Goal: Answer question/provide support

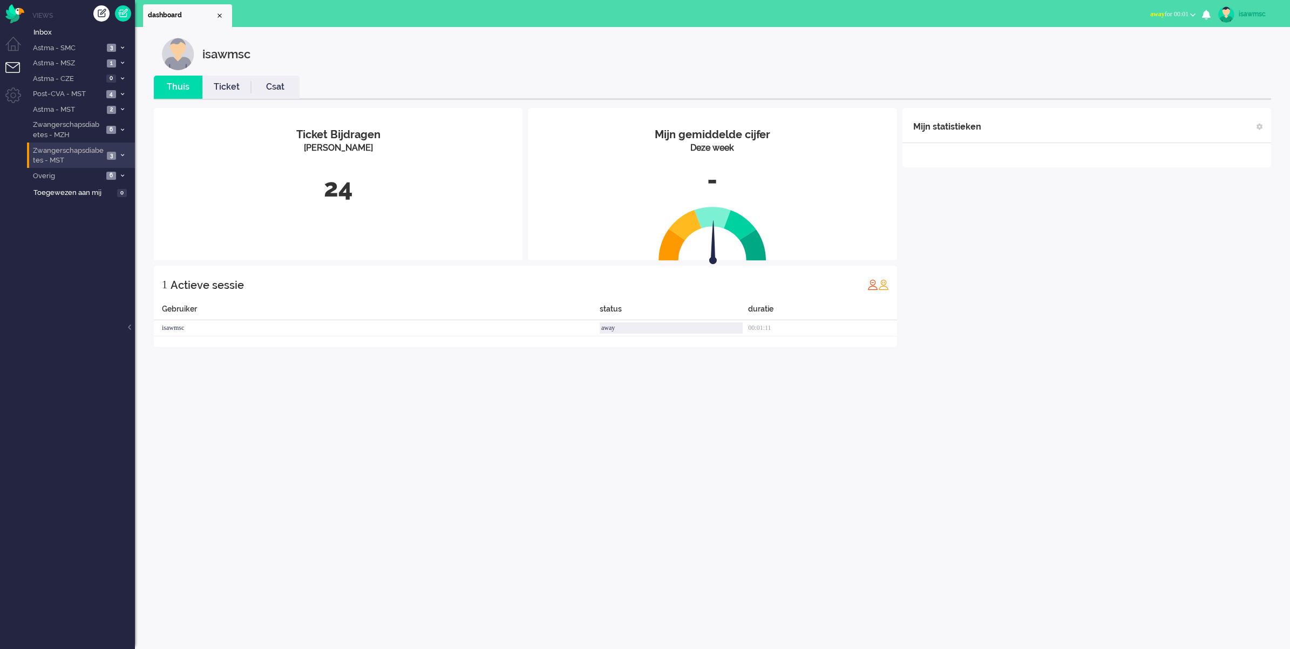
click at [100, 158] on span "Zwangerschapsdiabetes - MST" at bounding box center [67, 156] width 72 height 20
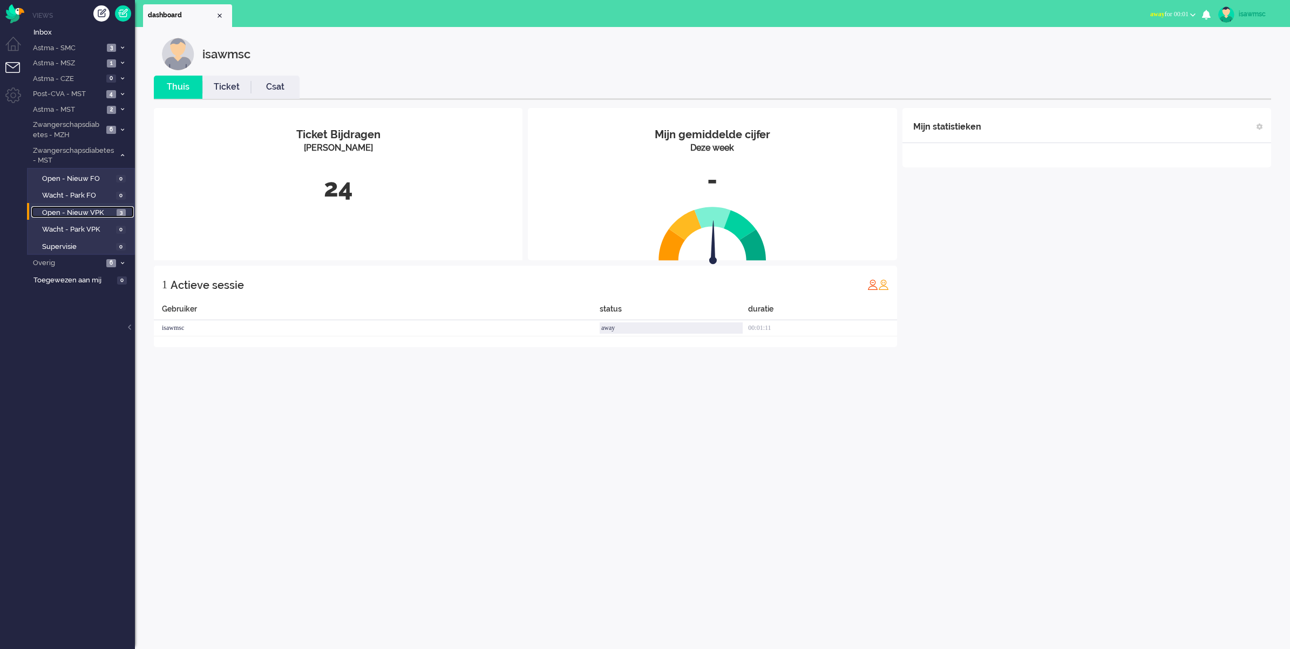
click at [98, 211] on span "Open - Nieuw VPK" at bounding box center [78, 213] width 72 height 10
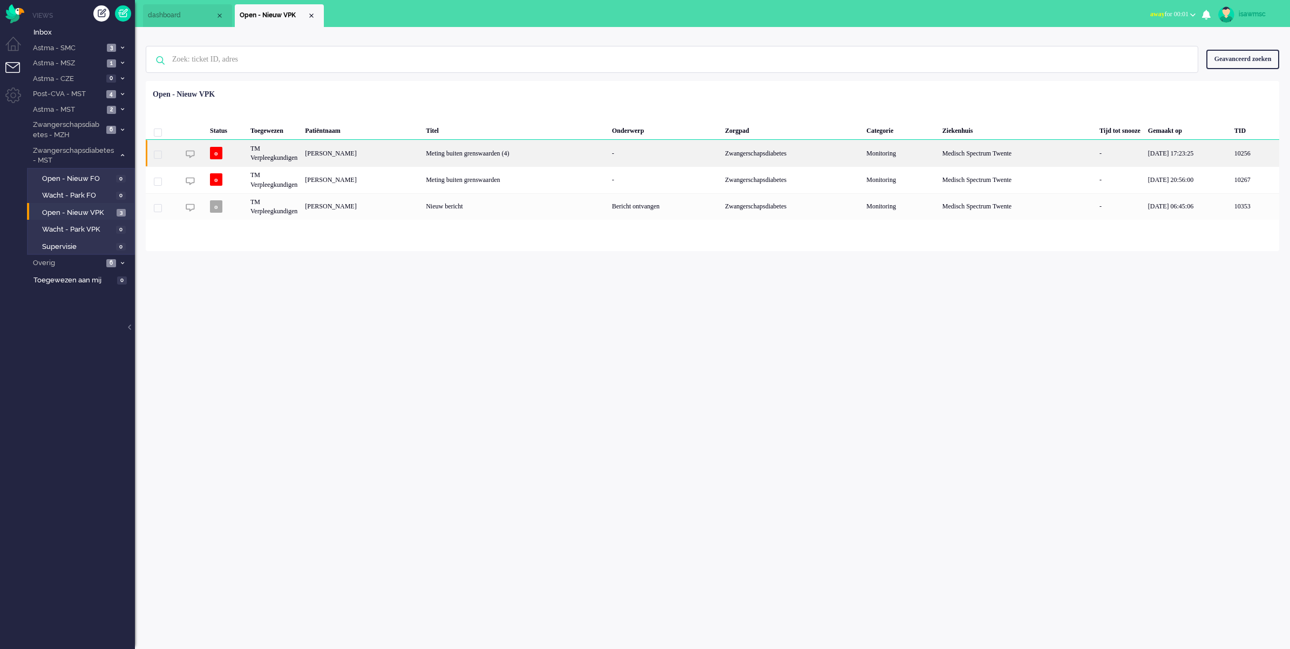
click at [532, 153] on div "Meting buiten grenswaarden (4)" at bounding box center [515, 153] width 186 height 26
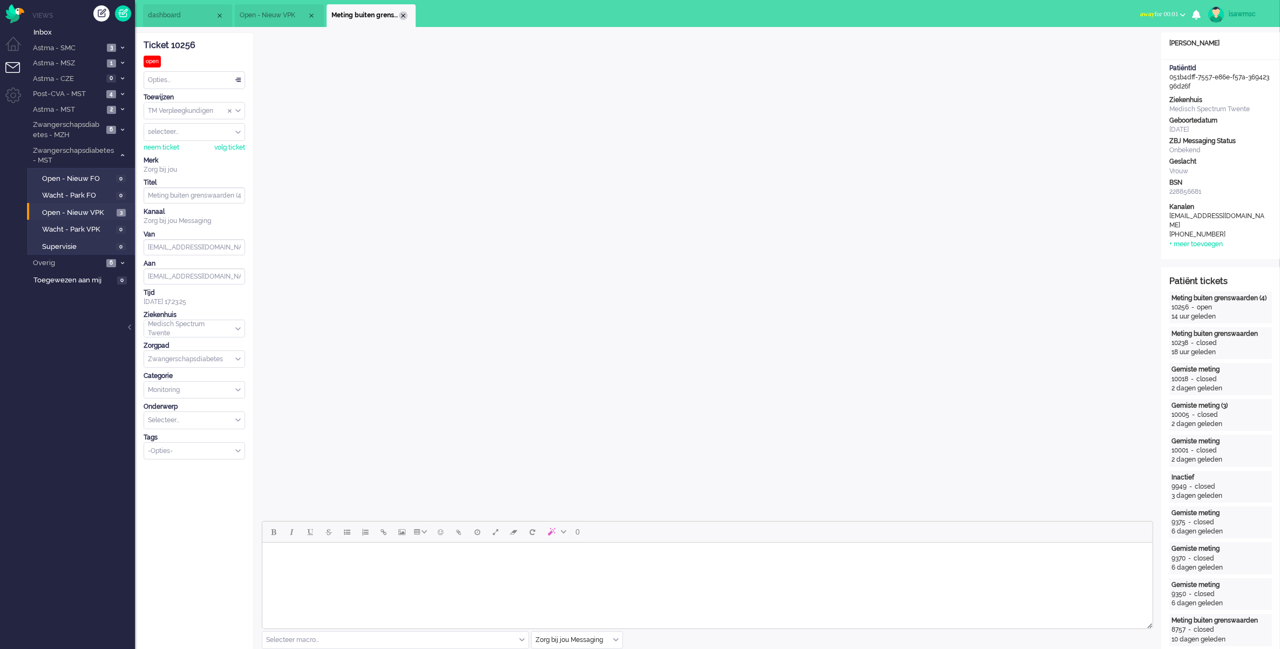
click at [402, 16] on div "Close tab" at bounding box center [403, 15] width 9 height 9
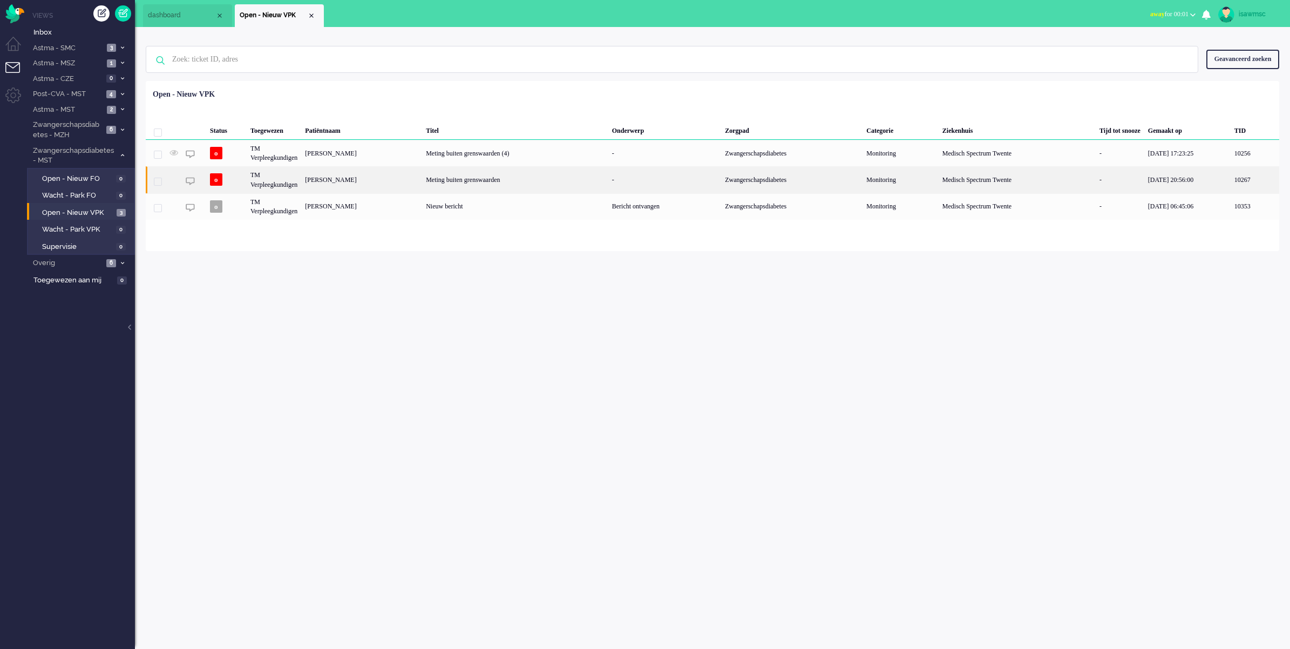
click at [325, 179] on div "[PERSON_NAME]" at bounding box center [361, 179] width 121 height 26
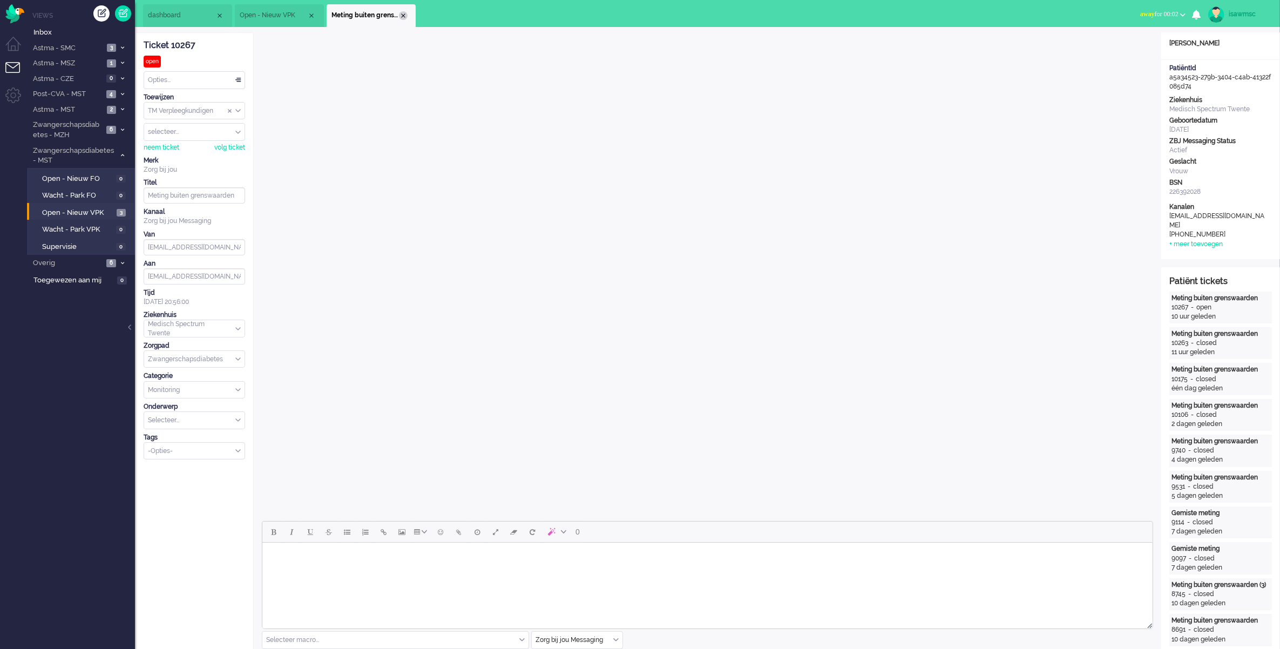
click at [406, 15] on div "Close tab" at bounding box center [403, 15] width 9 height 9
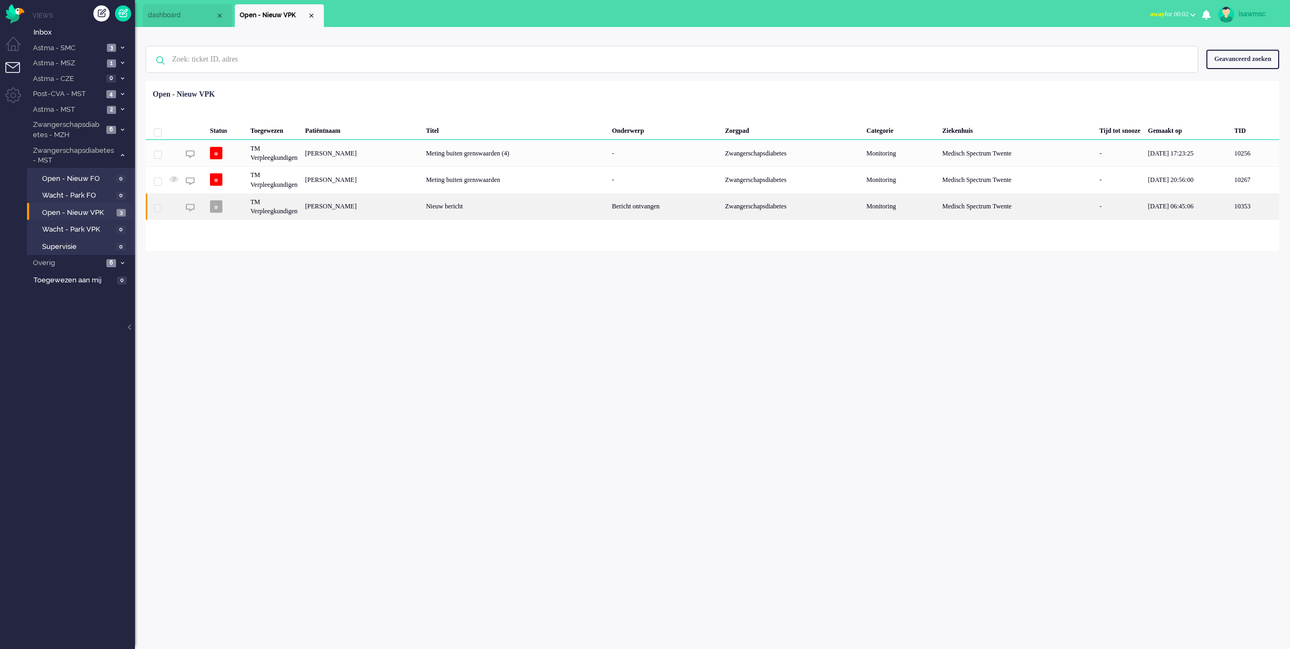
click at [470, 210] on div "Nieuw bericht" at bounding box center [515, 206] width 186 height 26
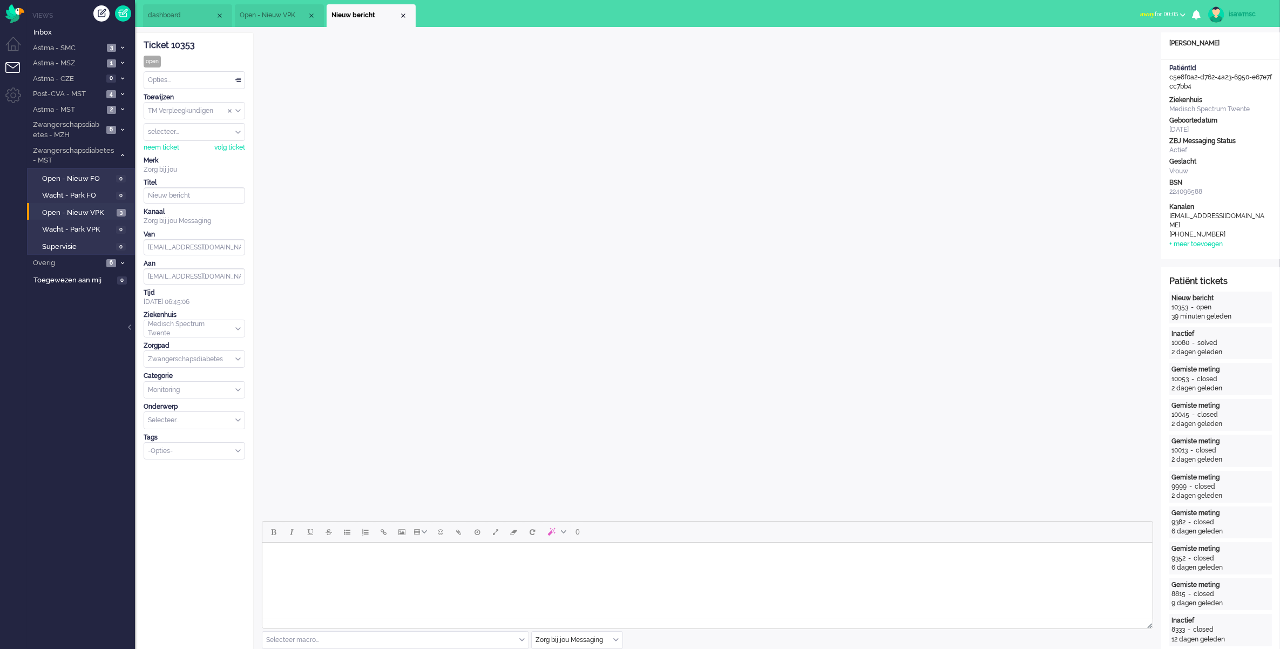
scroll to position [337, 0]
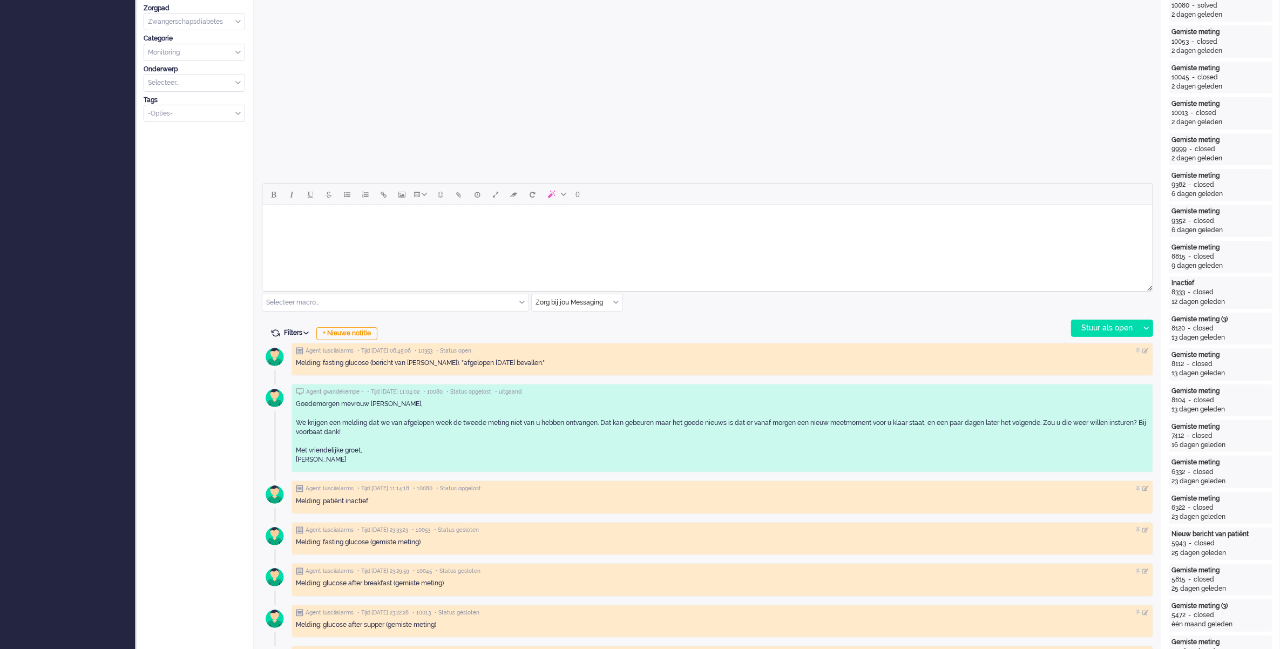
click at [438, 230] on html at bounding box center [707, 219] width 890 height 28
click at [654, 226] on body "Rich Text Area. Press ALT-0 for help." at bounding box center [706, 218] width 881 height 19
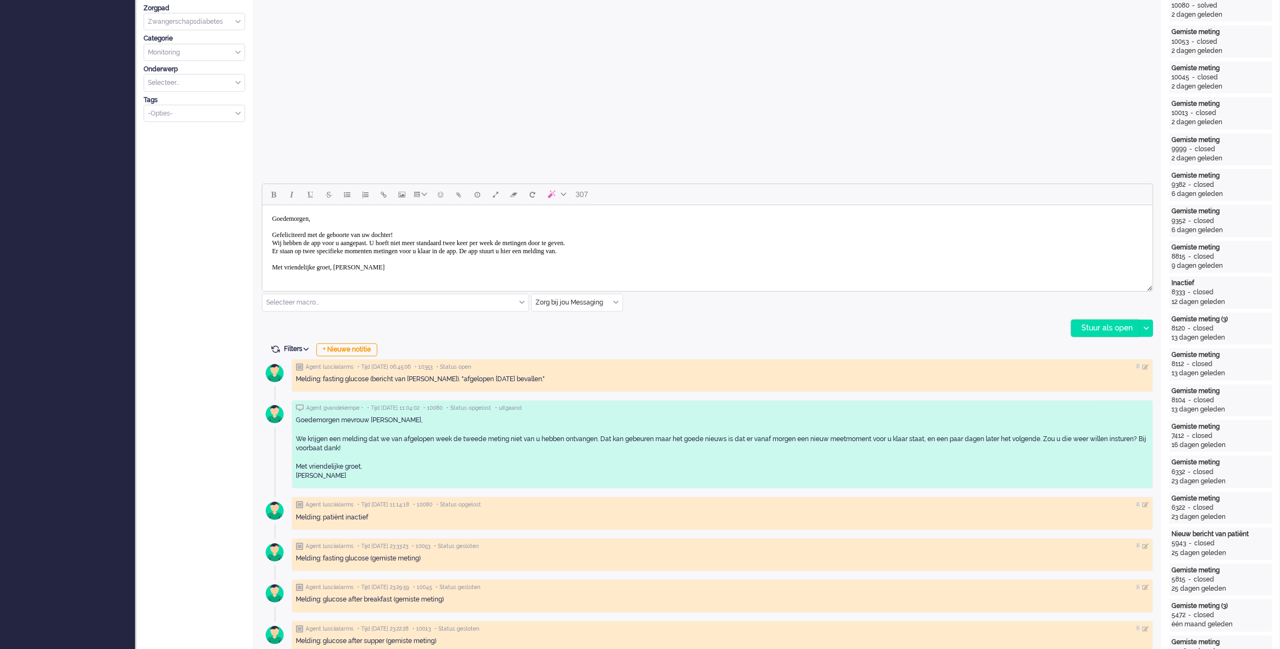
click at [1078, 328] on div "Stuur als open" at bounding box center [1104, 328] width 67 height 16
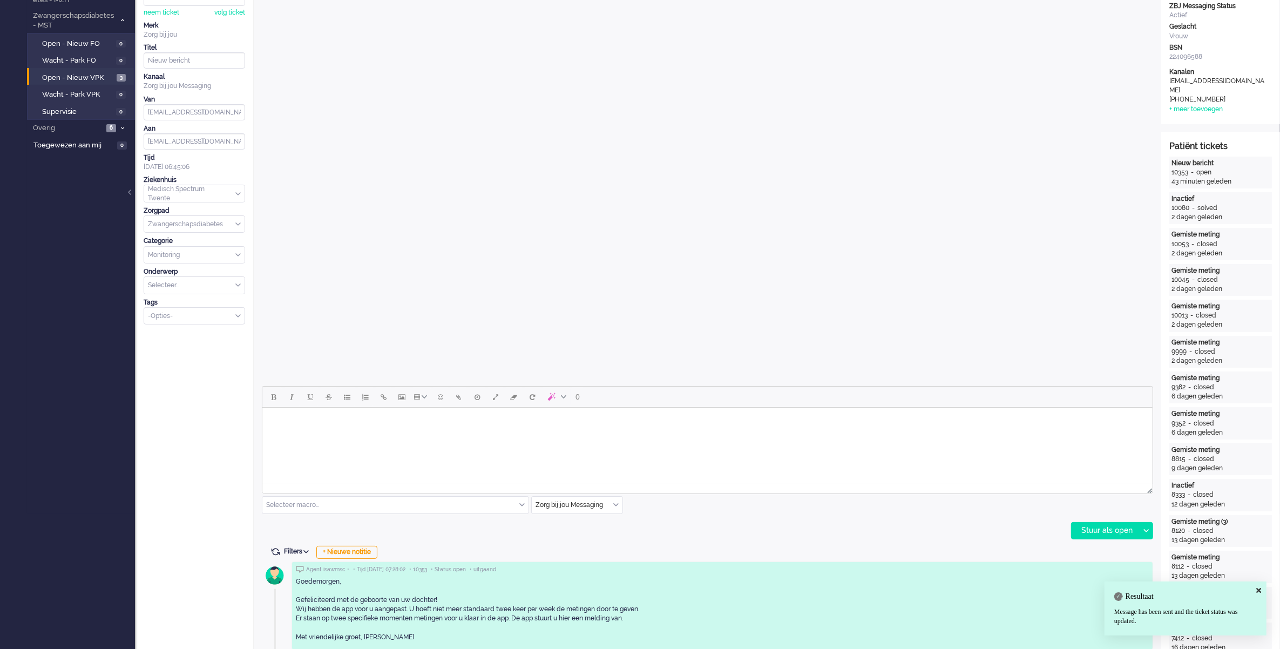
scroll to position [0, 0]
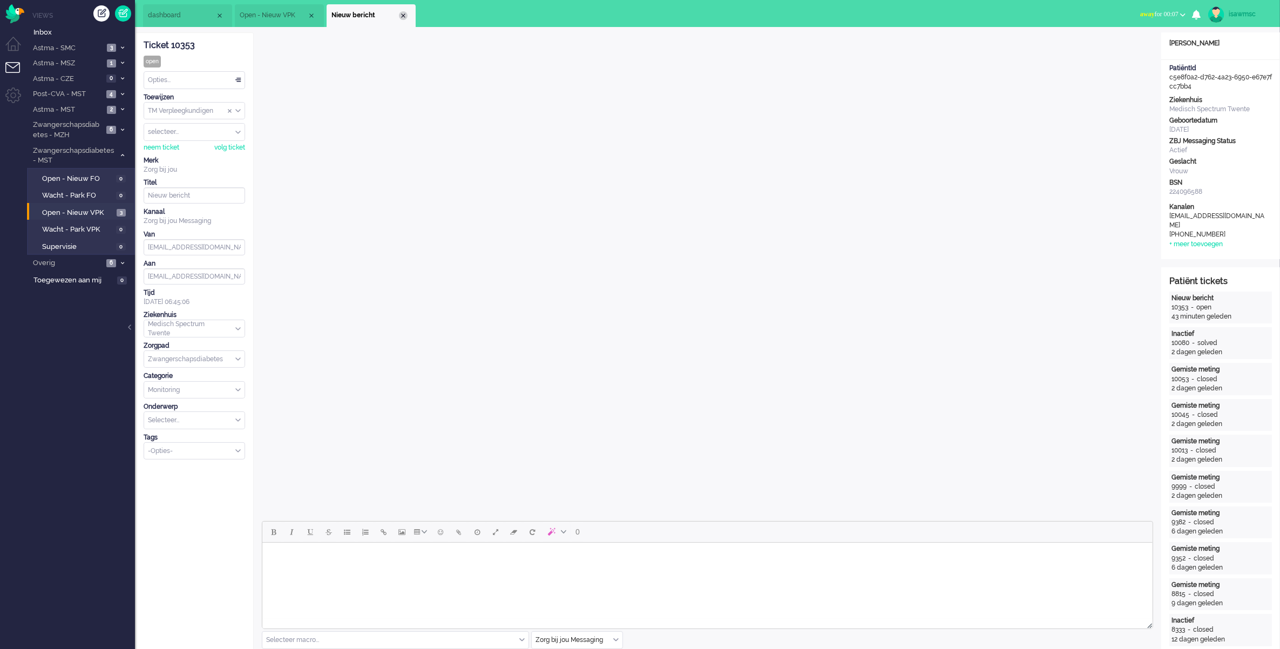
click at [400, 12] on div "Close tab" at bounding box center [403, 15] width 9 height 9
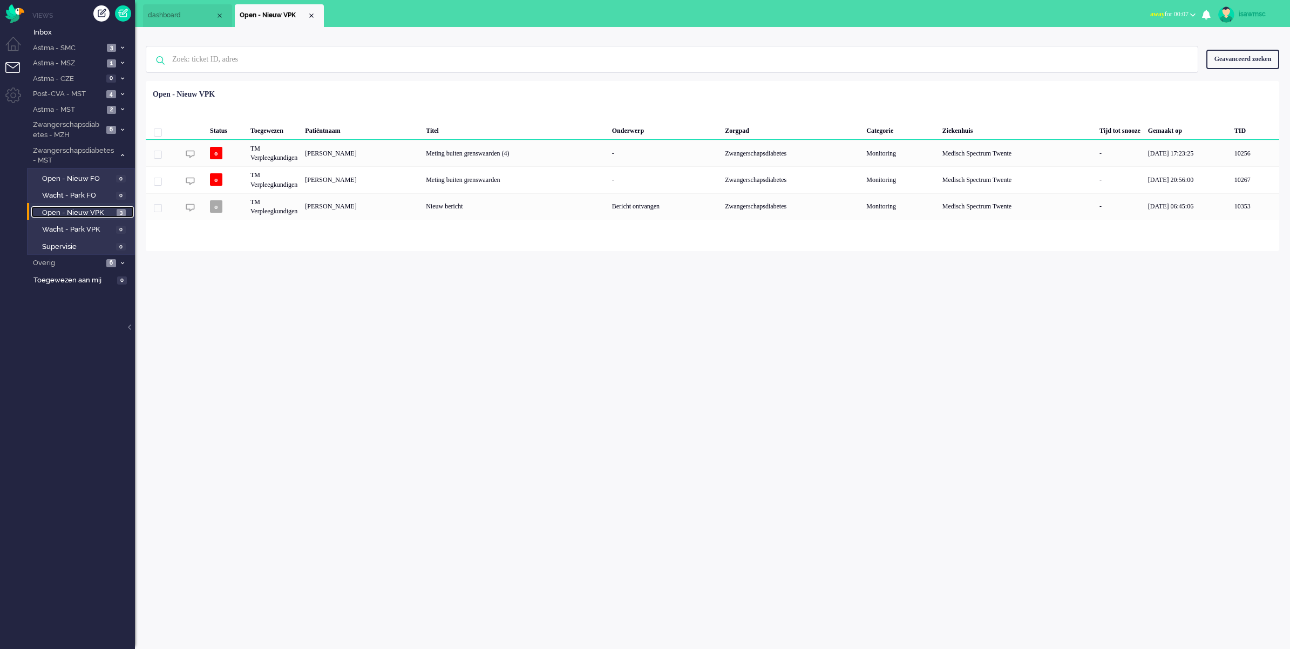
click at [104, 210] on span "Open - Nieuw VPK" at bounding box center [78, 213] width 72 height 10
click at [94, 109] on span "Astma - MST" at bounding box center [67, 110] width 72 height 10
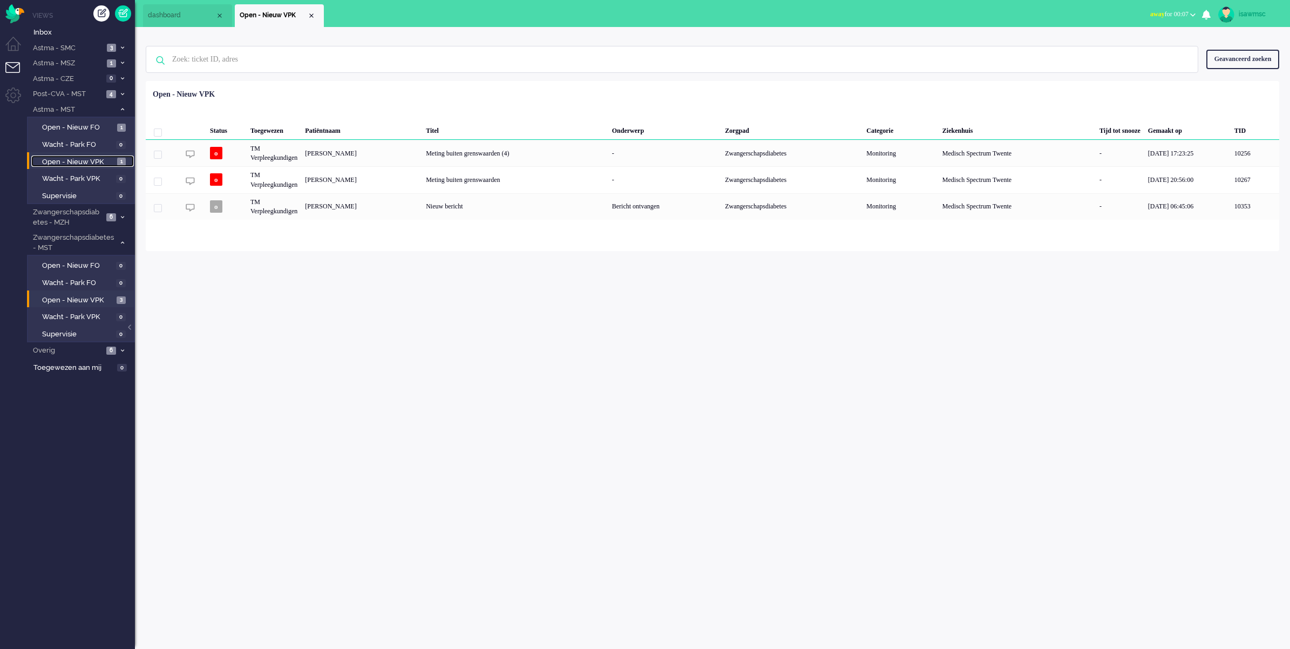
click at [110, 157] on span "Open - Nieuw VPK" at bounding box center [78, 162] width 72 height 10
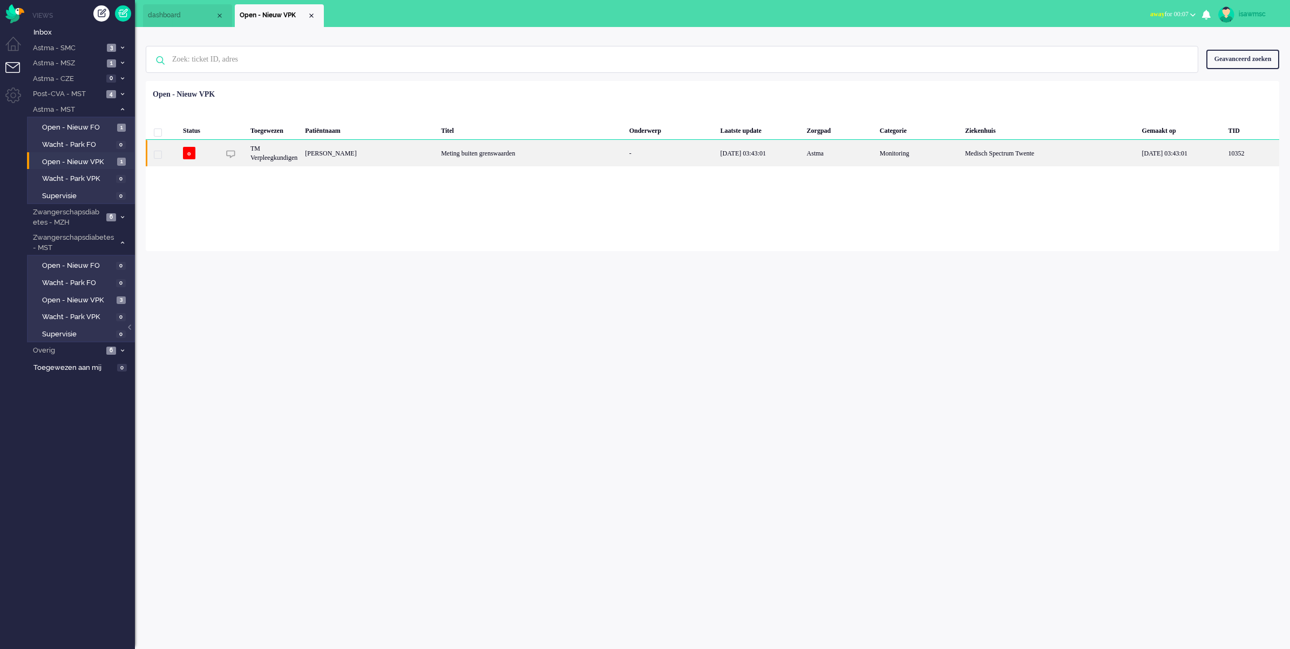
click at [406, 153] on div "[PERSON_NAME]" at bounding box center [369, 153] width 136 height 26
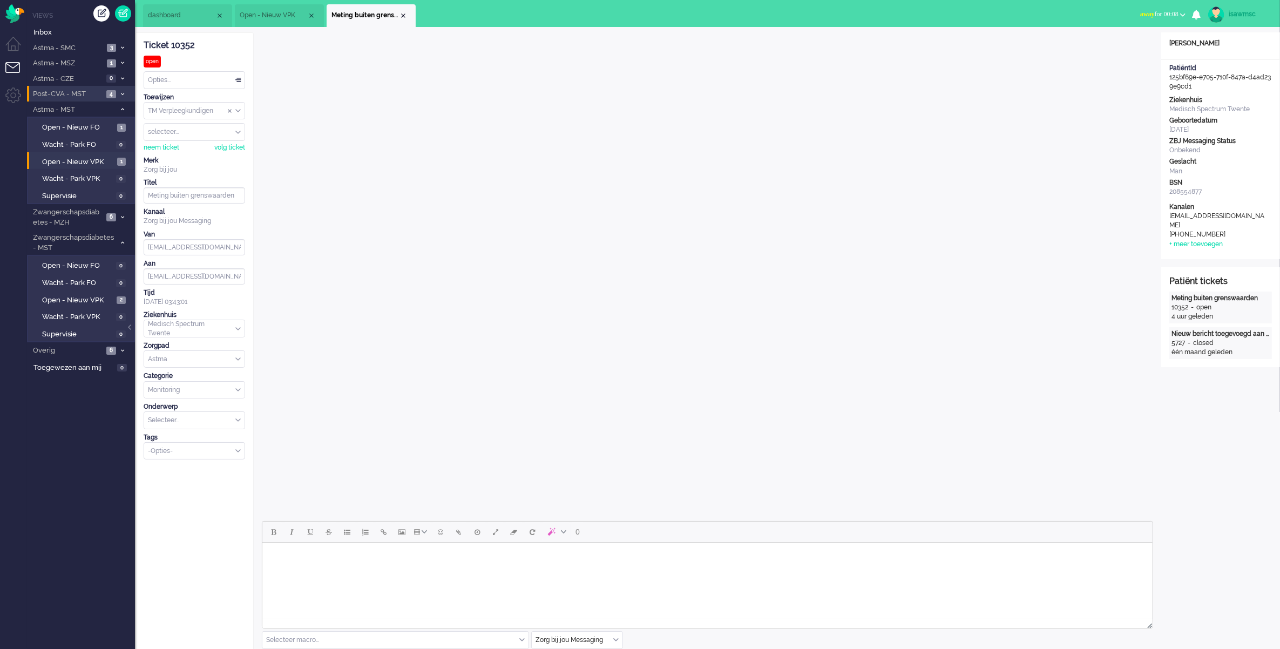
click at [99, 90] on span "Post-CVA - MST" at bounding box center [67, 94] width 72 height 10
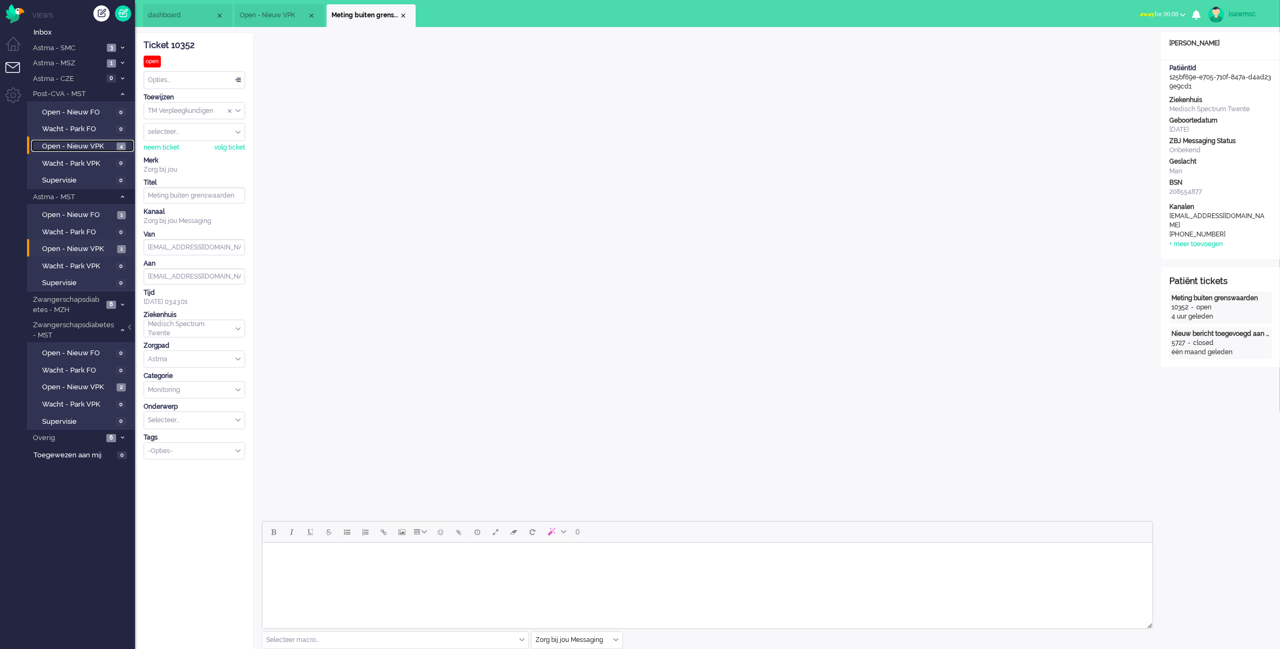
click at [96, 145] on span "Open - Nieuw VPK" at bounding box center [78, 146] width 72 height 10
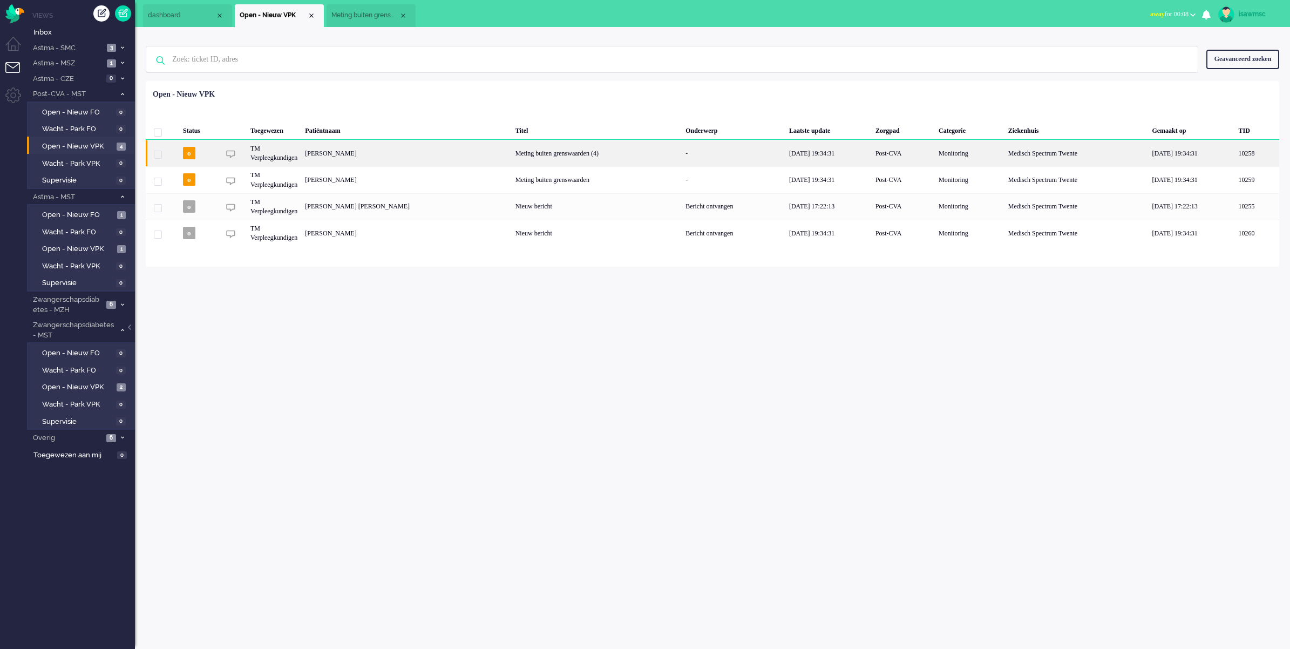
click at [443, 162] on div "[PERSON_NAME]" at bounding box center [406, 153] width 210 height 26
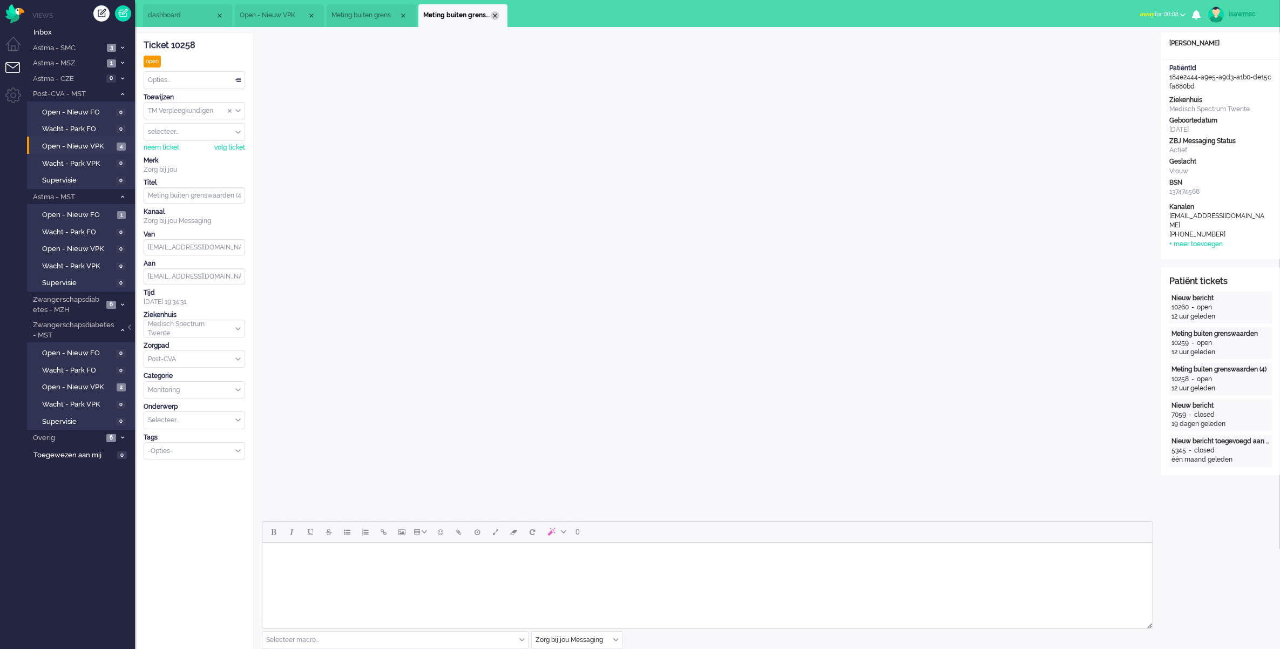
click at [495, 15] on div "Close tab" at bounding box center [495, 15] width 9 height 9
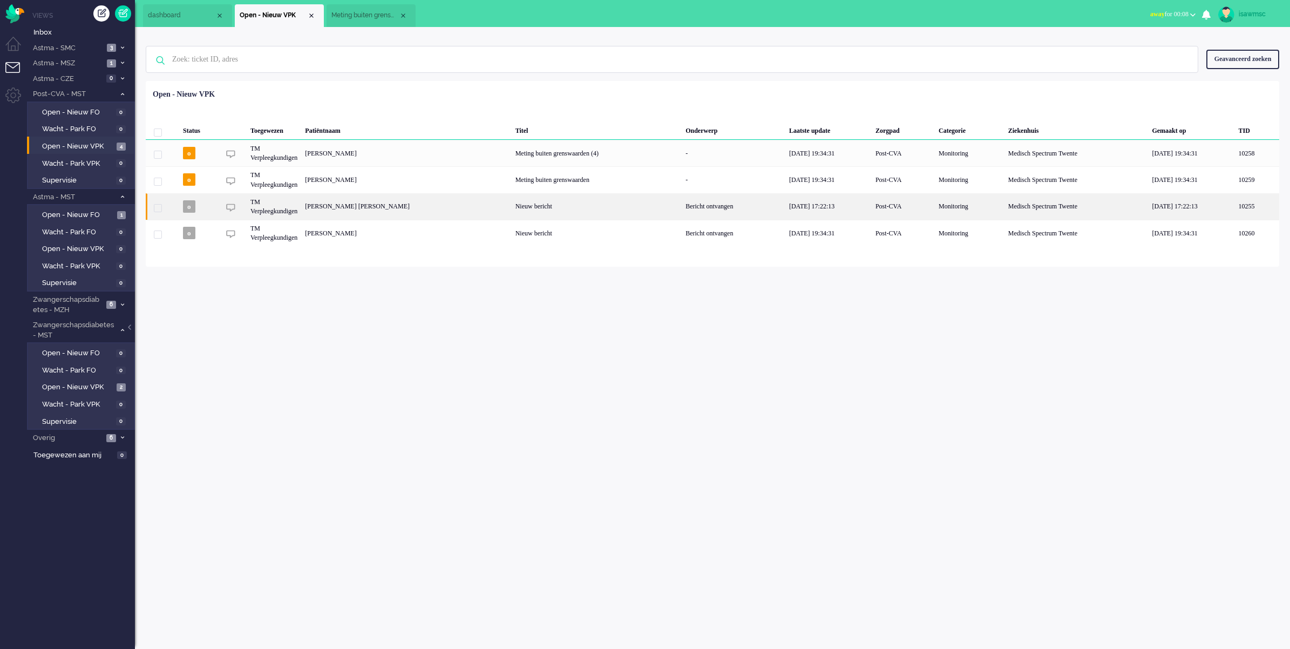
click at [474, 209] on div "[PERSON_NAME] [PERSON_NAME]" at bounding box center [406, 206] width 210 height 26
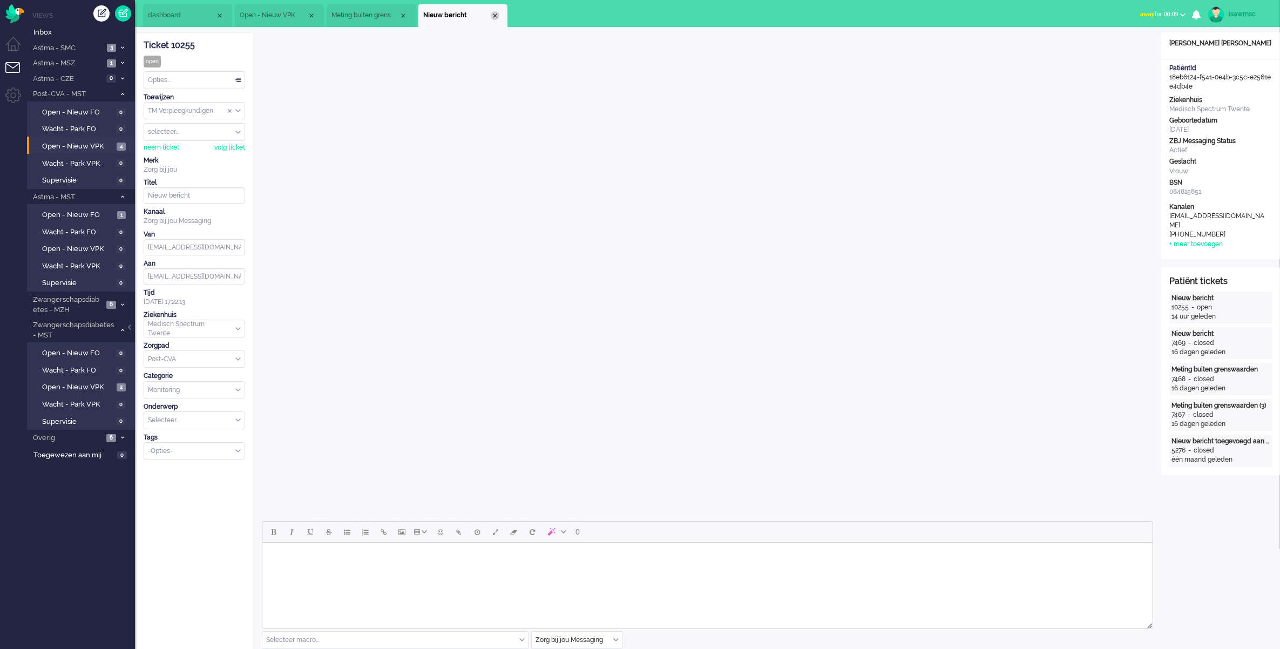
click at [494, 18] on div "Close tab" at bounding box center [495, 15] width 9 height 9
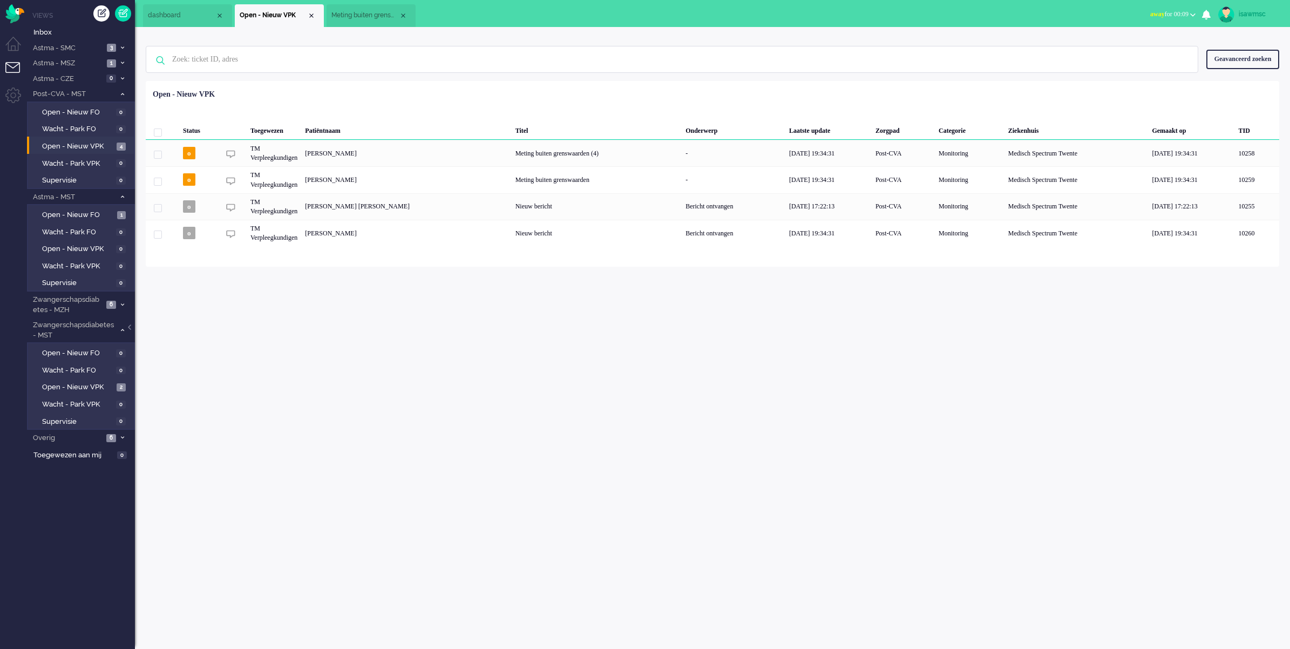
click at [292, 321] on div "isawmsc Thuis Ticket Csat Mijn gemiddelde cijfer Deze week - Ticket Bijdragen P…" at bounding box center [712, 338] width 1155 height 622
